Goal: Task Accomplishment & Management: Manage account settings

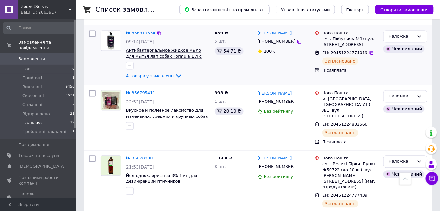
scroll to position [389, 0]
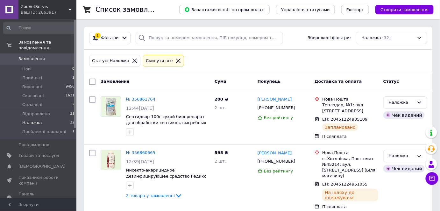
click at [175, 58] on icon at bounding box center [178, 61] width 6 height 6
